Goal: Task Accomplishment & Management: Use online tool/utility

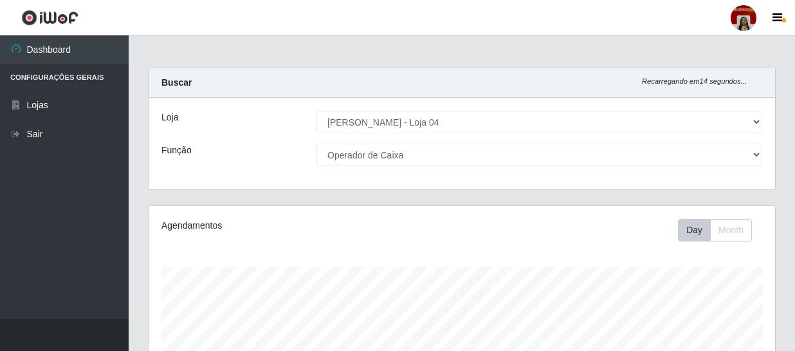
select select "251"
select select "22"
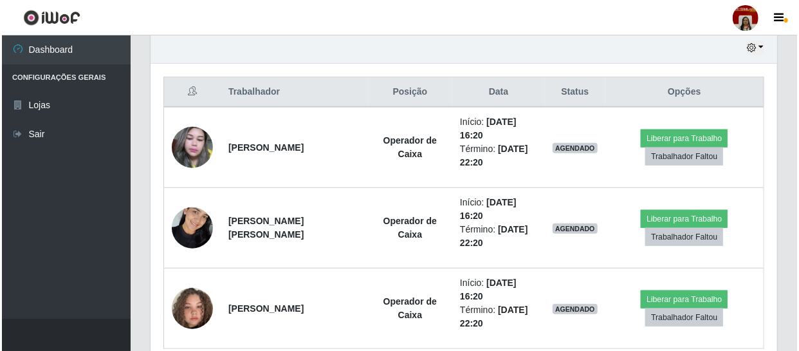
scroll to position [515, 0]
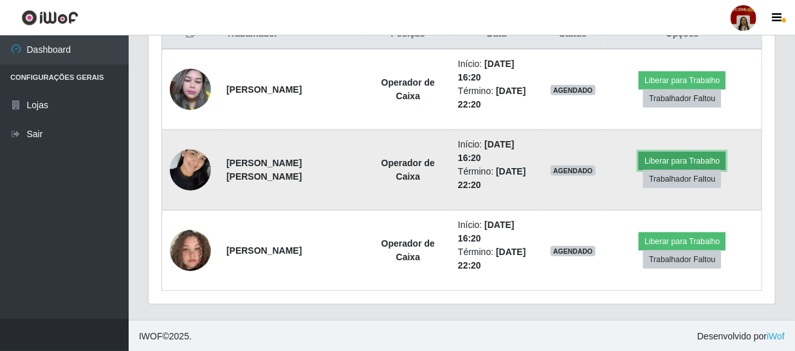
click at [675, 156] on button "Liberar para Trabalho" at bounding box center [682, 161] width 87 height 18
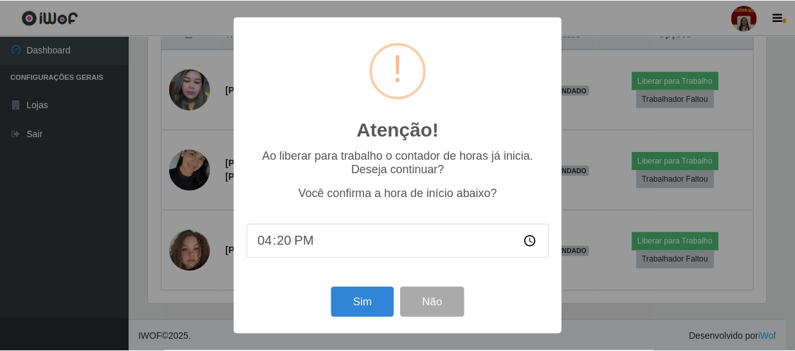
scroll to position [267, 621]
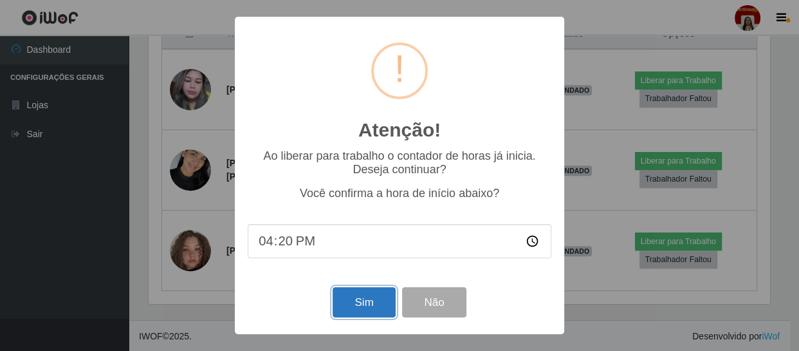
click at [370, 302] on button "Sim" at bounding box center [364, 302] width 62 height 30
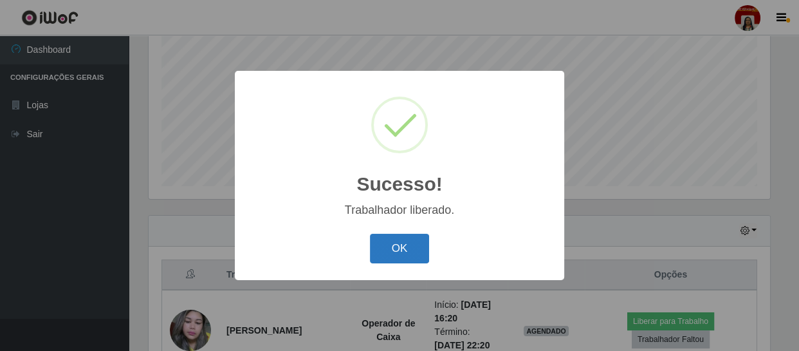
click at [403, 241] on button "OK" at bounding box center [400, 248] width 60 height 30
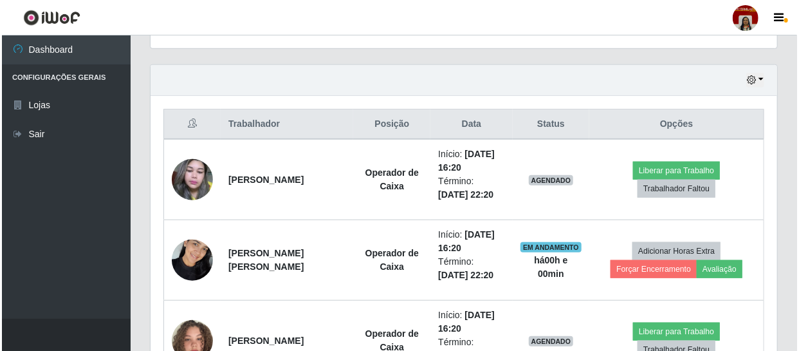
scroll to position [450, 0]
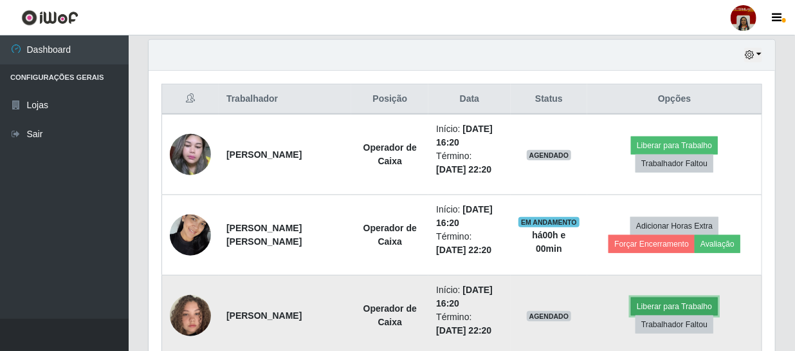
click at [698, 302] on button "Liberar para Trabalho" at bounding box center [674, 306] width 87 height 18
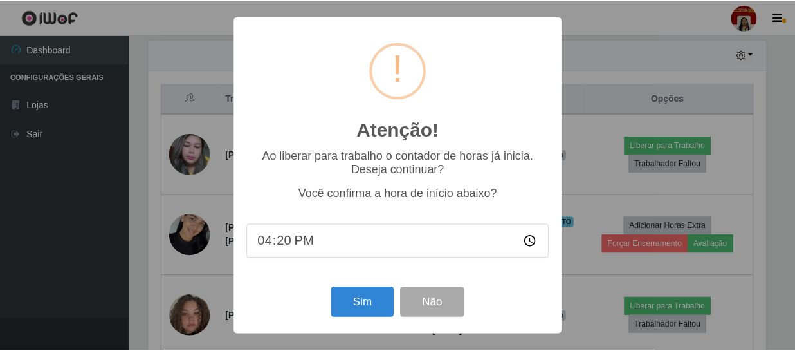
scroll to position [267, 621]
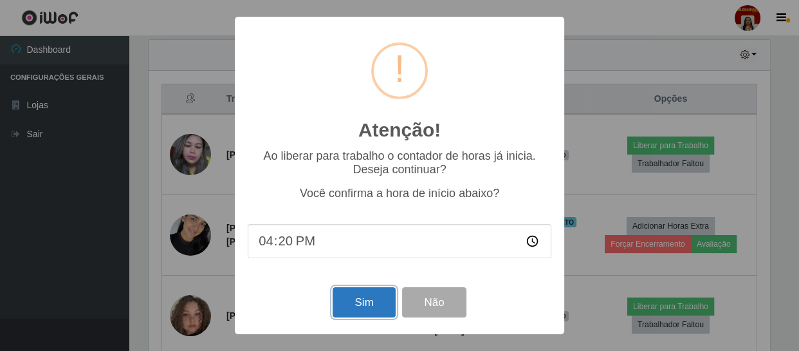
click at [376, 296] on button "Sim" at bounding box center [364, 302] width 62 height 30
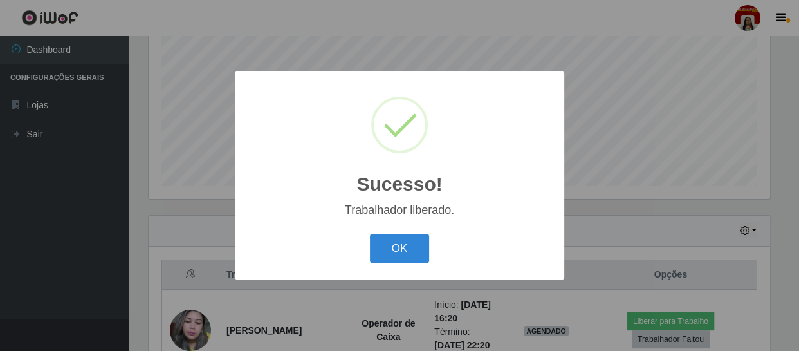
click at [370, 233] on button "OK" at bounding box center [400, 248] width 60 height 30
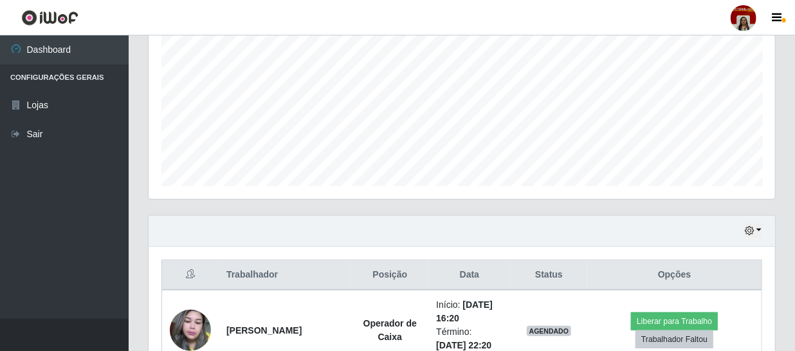
scroll to position [267, 626]
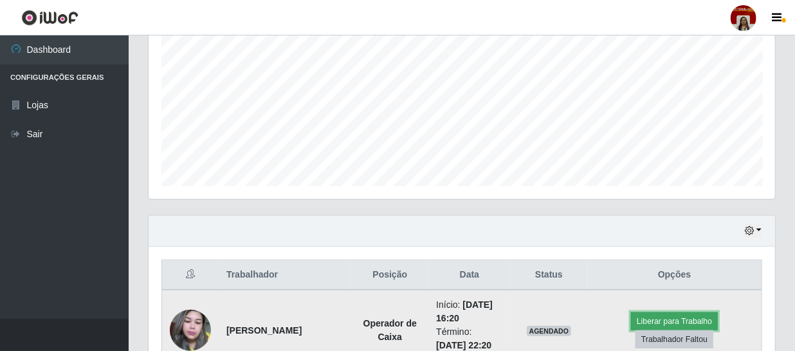
click at [699, 314] on button "Liberar para Trabalho" at bounding box center [674, 321] width 87 height 18
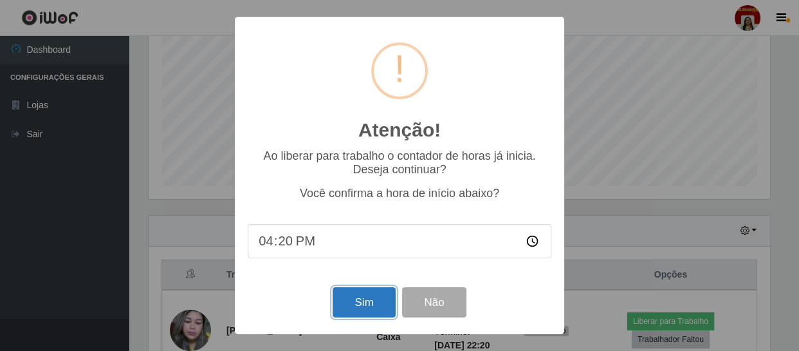
click at [362, 289] on button "Sim" at bounding box center [364, 302] width 62 height 30
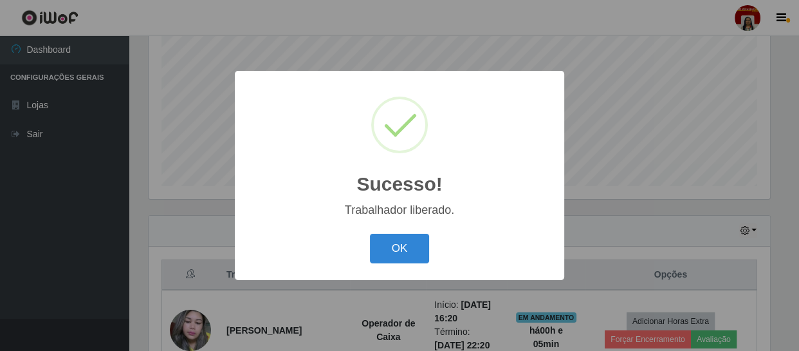
click at [370, 233] on button "OK" at bounding box center [400, 248] width 60 height 30
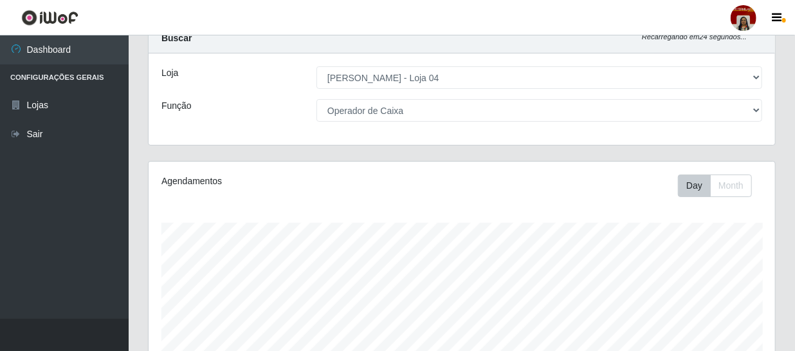
scroll to position [0, 0]
